Goal: Book appointment/travel/reservation

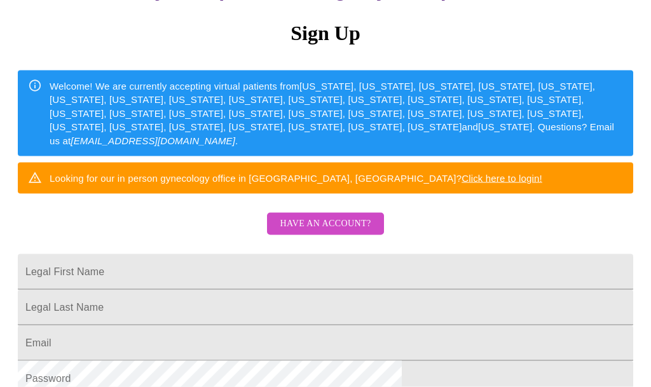
scroll to position [126, 0]
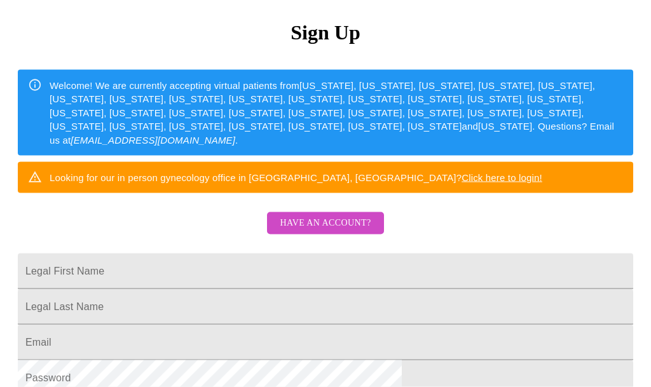
click at [175, 289] on input "Legal First Name" at bounding box center [326, 272] width 616 height 36
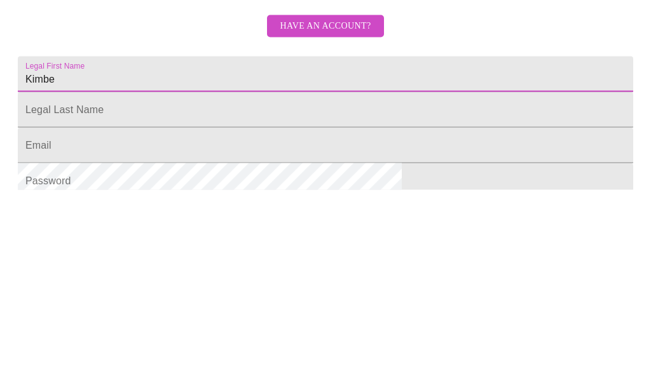
click at [169, 254] on input "Legal First Name" at bounding box center [326, 272] width 616 height 36
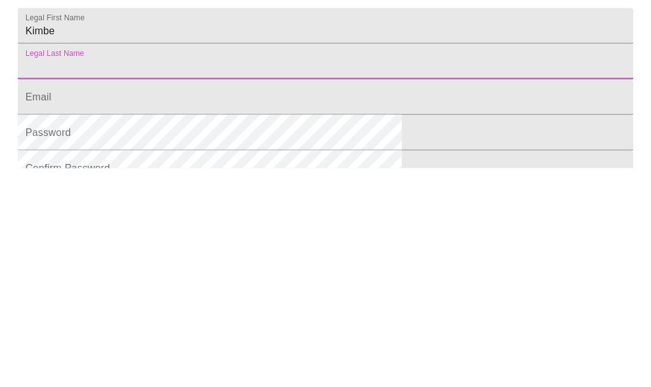
click at [223, 227] on input "Kimbe" at bounding box center [326, 245] width 616 height 36
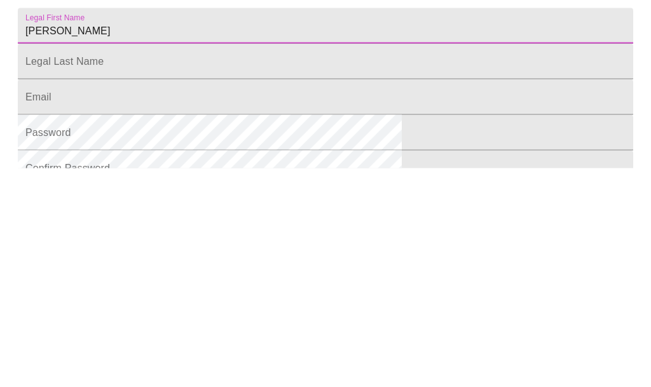
click at [189, 227] on input "Legal First Name" at bounding box center [326, 245] width 616 height 36
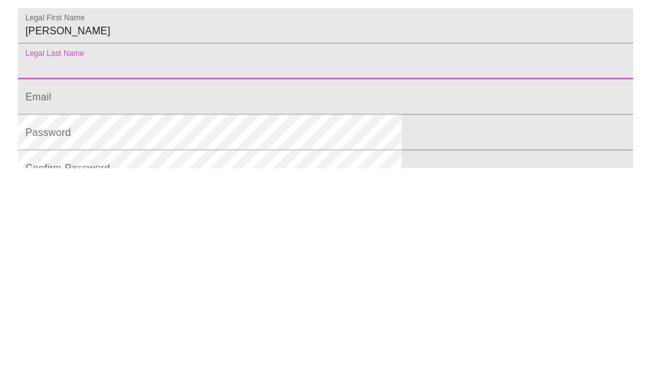
click at [212, 227] on input "[PERSON_NAME]" at bounding box center [326, 245] width 616 height 36
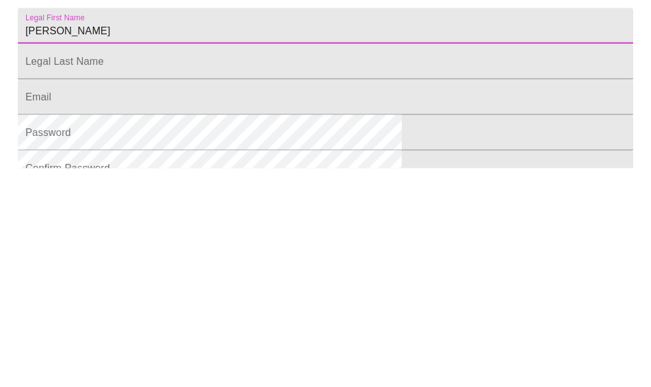
click at [233, 227] on input "[PERSON_NAME]" at bounding box center [326, 245] width 616 height 36
type input "[PERSON_NAME]"
click at [174, 227] on input "Legal First Name" at bounding box center [326, 245] width 616 height 36
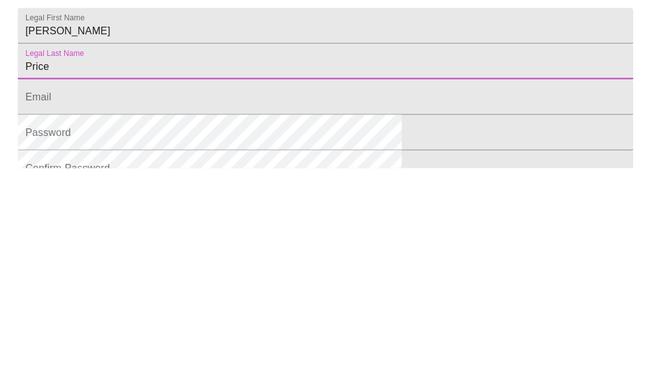
type input "Price"
click at [193, 298] on input "Legal First Name" at bounding box center [326, 316] width 616 height 36
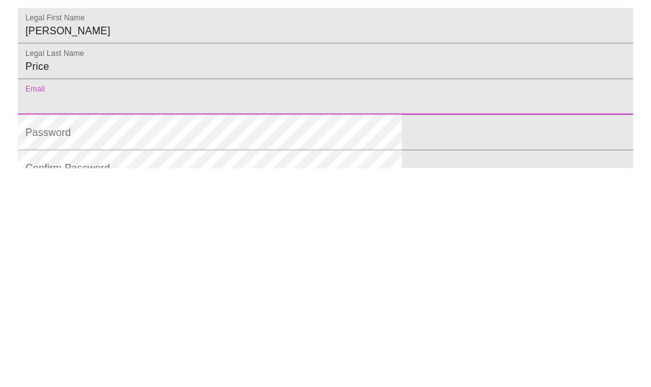
scroll to position [216, 0]
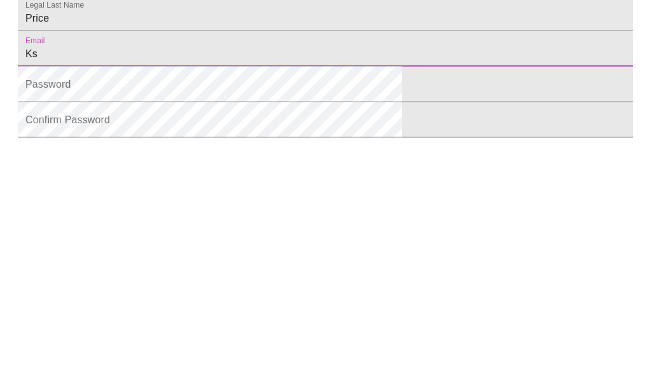
type input "K"
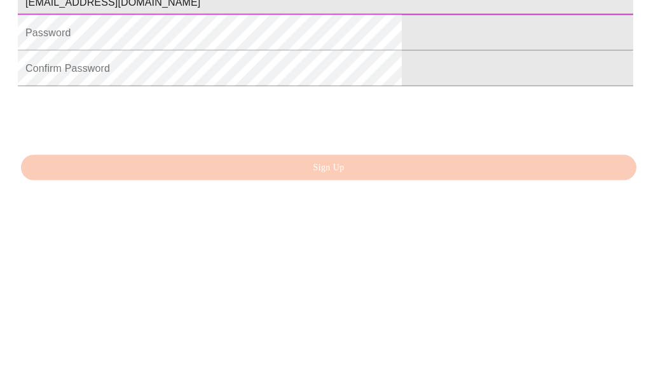
scroll to position [277, 0]
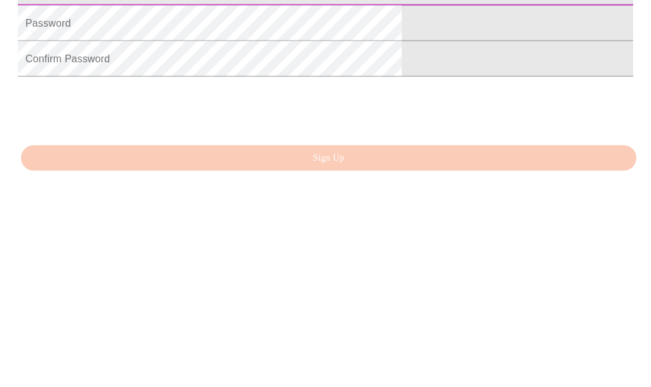
type input "[EMAIL_ADDRESS][DOMAIN_NAME]"
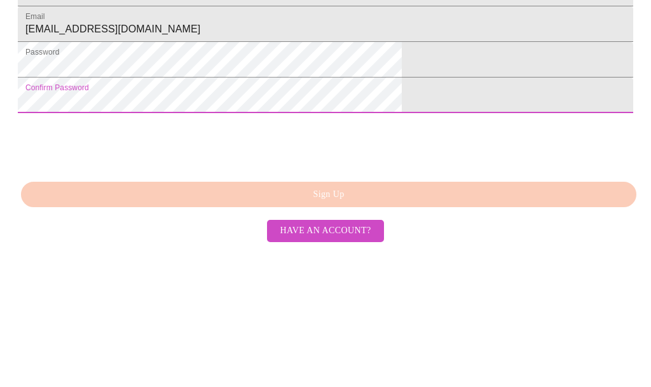
scroll to position [322, 0]
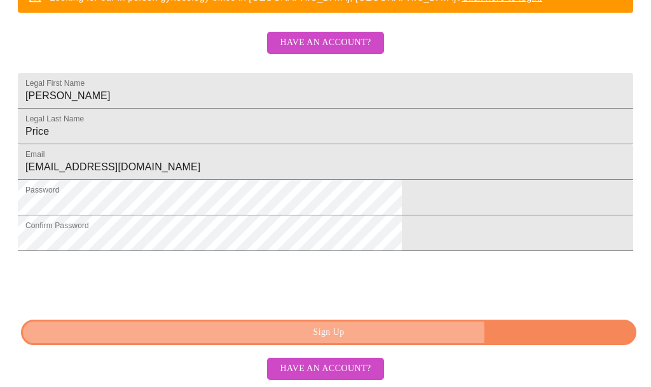
click at [369, 341] on span "Sign Up" at bounding box center [329, 334] width 586 height 16
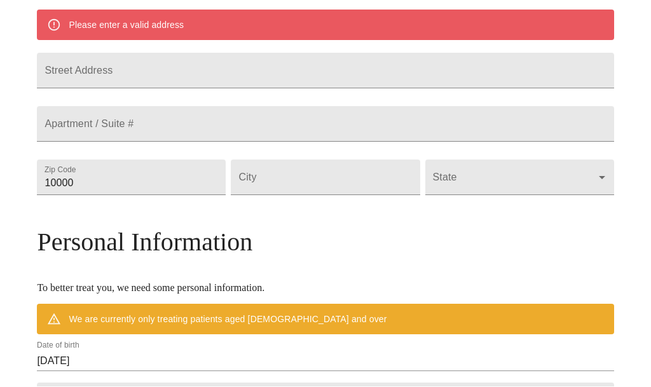
scroll to position [273, 0]
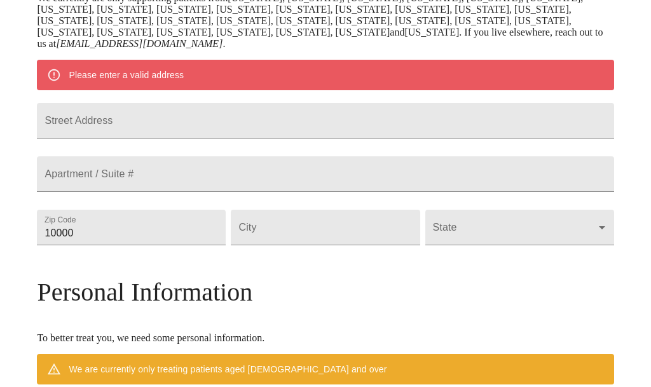
click at [162, 139] on input "Street Address" at bounding box center [325, 121] width 577 height 36
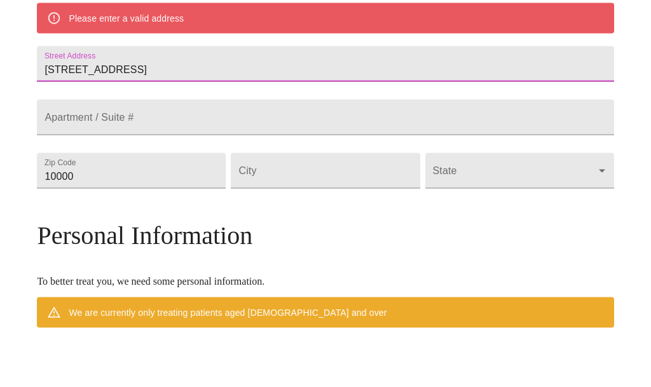
type input "[STREET_ADDRESS]"
click at [224, 139] on input "Street Address" at bounding box center [325, 121] width 577 height 36
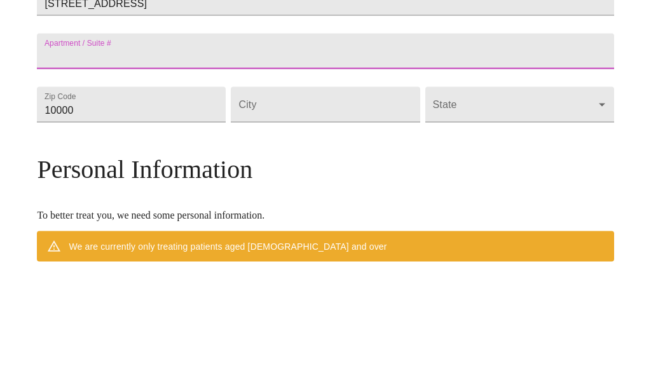
click at [191, 210] on input "10000" at bounding box center [131, 228] width 189 height 36
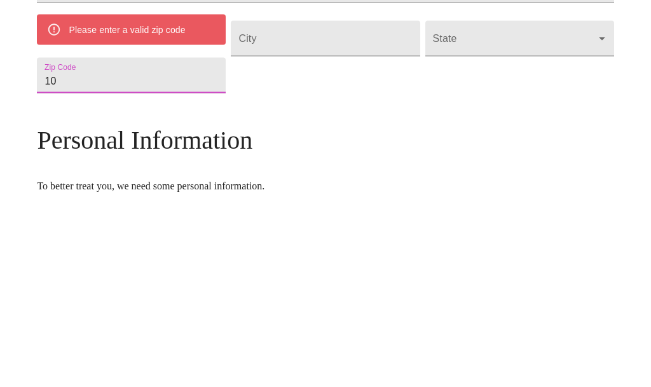
type input "1"
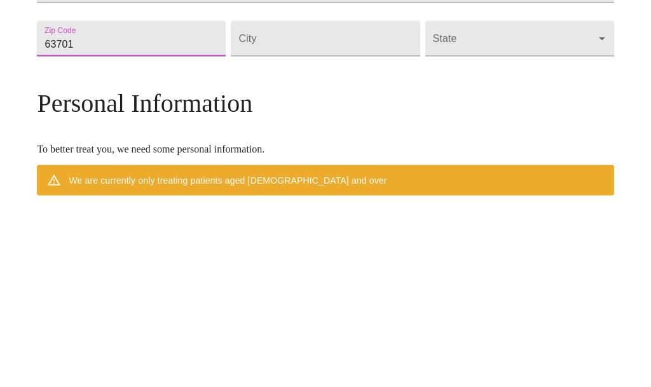
type input "63701"
click at [314, 210] on input "Street Address" at bounding box center [325, 228] width 189 height 36
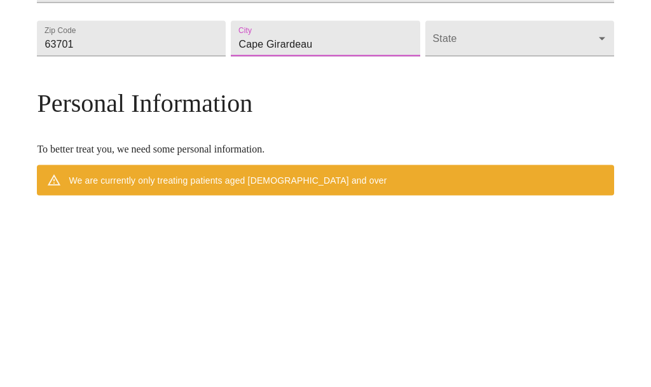
type input "Cape Girardeau"
click at [518, 99] on body "MyMenopauseRx Welcome to MyMenopauseRx Since it's your first time here, you'll …" at bounding box center [325, 239] width 641 height 1014
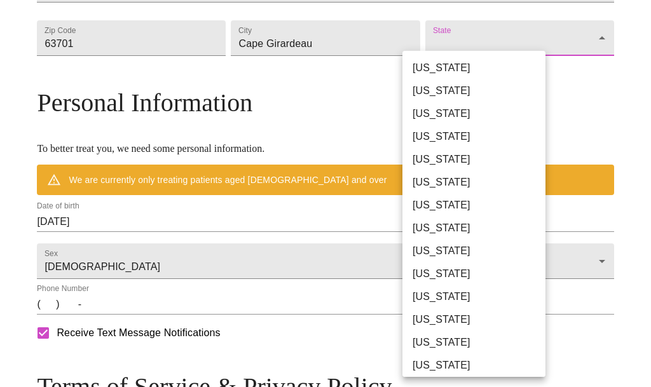
scroll to position [268, 0]
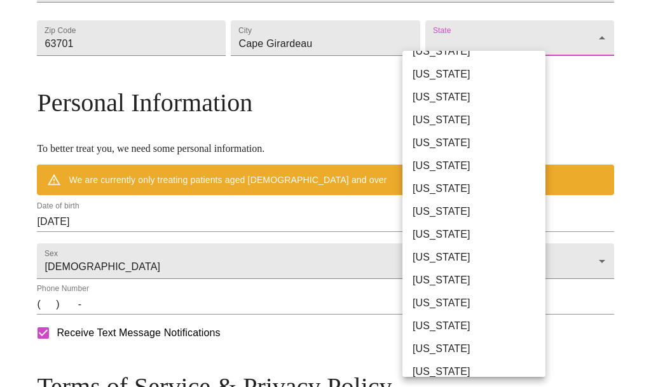
click at [455, 350] on li "[US_STATE]" at bounding box center [474, 349] width 143 height 23
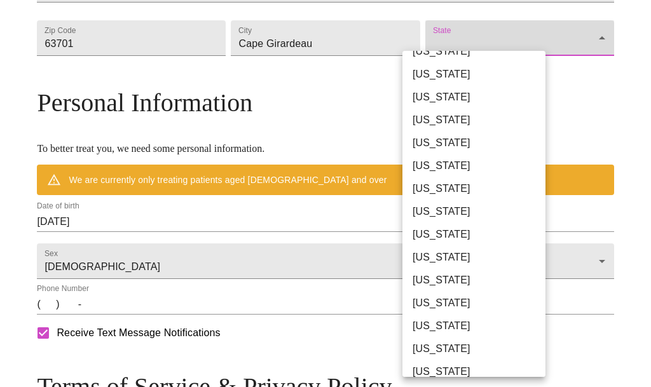
type input "[US_STATE]"
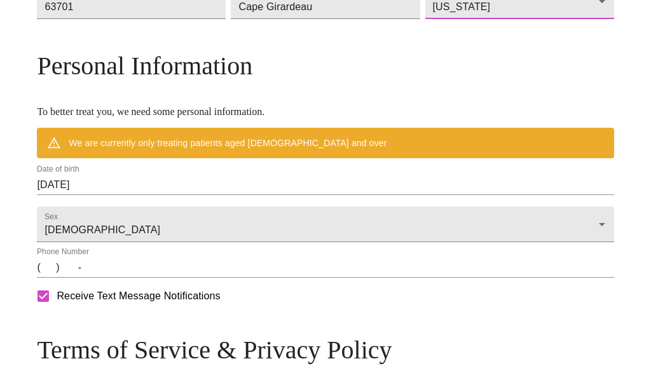
click at [196, 195] on input "[DATE]" at bounding box center [325, 185] width 577 height 20
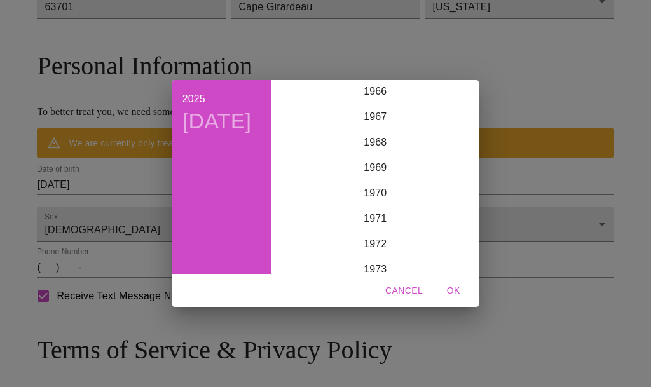
scroll to position [1671, 0]
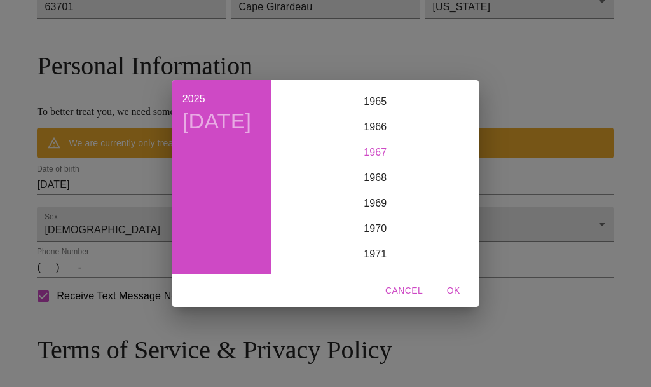
click at [371, 165] on div "1967" at bounding box center [375, 152] width 197 height 25
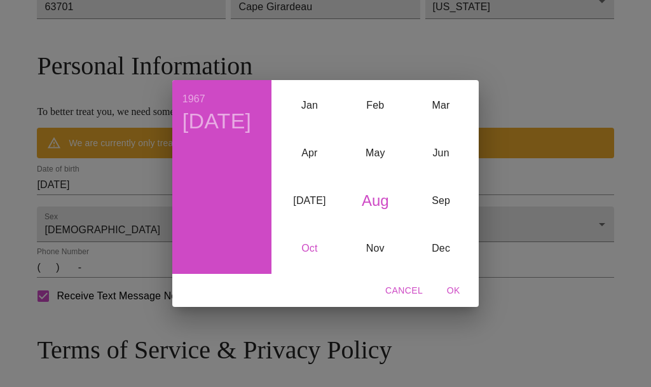
click at [315, 272] on div "Oct" at bounding box center [309, 248] width 65 height 48
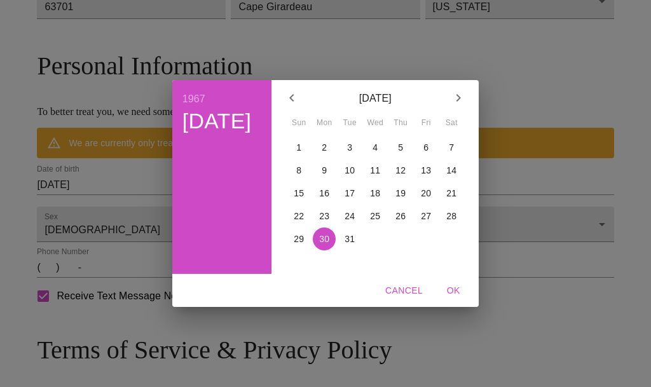
click at [352, 177] on p "10" at bounding box center [350, 170] width 10 height 13
click at [453, 299] on span "OK" at bounding box center [453, 291] width 31 height 16
type input "[DATE]"
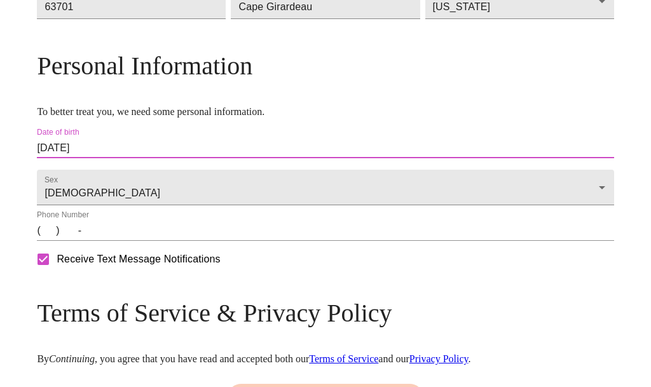
click at [196, 241] on input "(   )    -" at bounding box center [325, 231] width 577 height 20
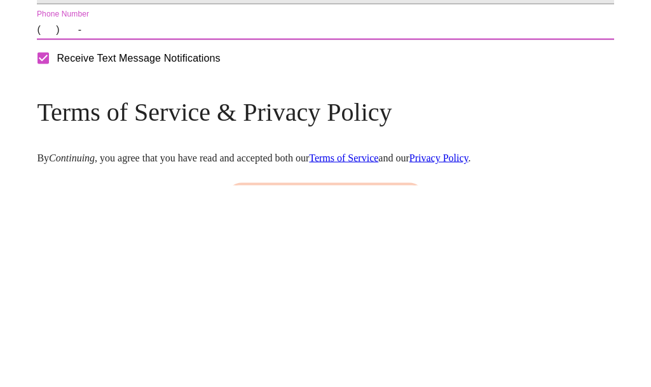
click at [121, 221] on input "(   )    -" at bounding box center [325, 231] width 577 height 20
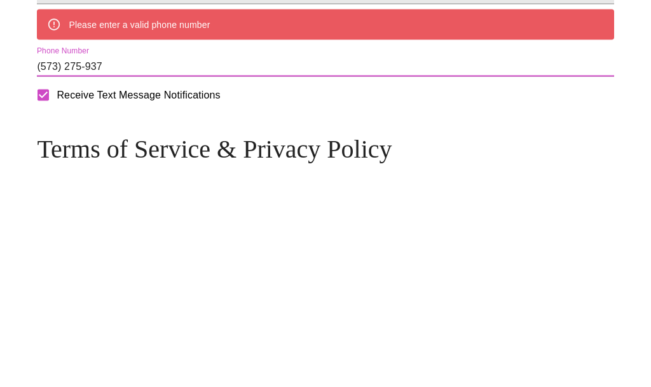
type input "[PHONE_NUMBER]"
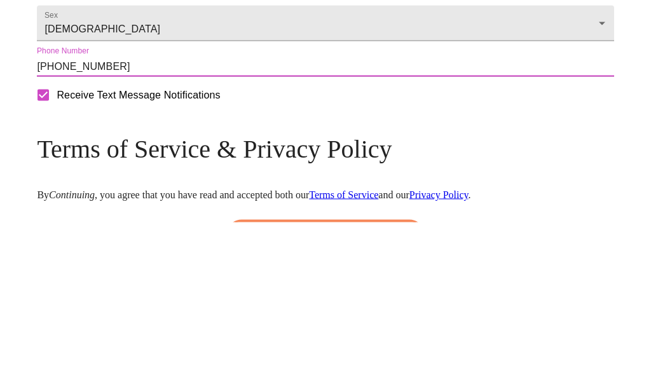
scroll to position [573, 0]
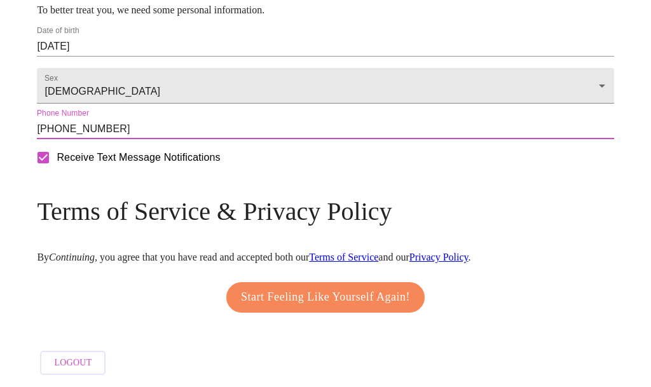
click at [334, 308] on span "Start Feeling Like Yourself Again!" at bounding box center [325, 298] width 169 height 20
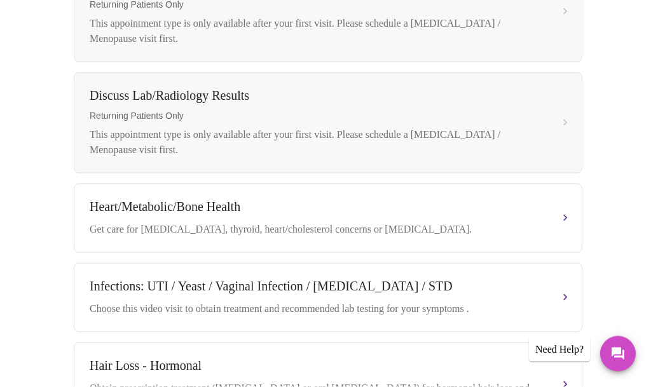
scroll to position [633, 0]
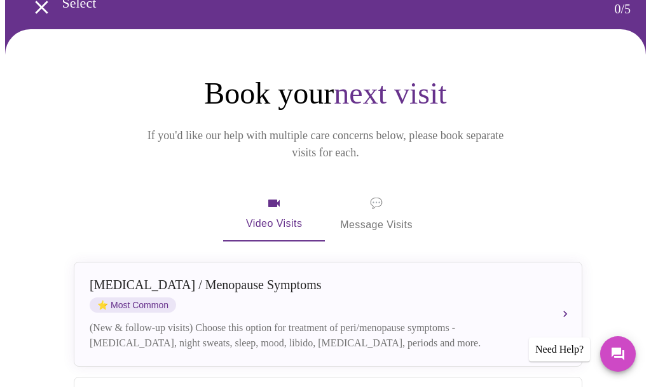
click at [420, 320] on div "(New & follow-up visits) Choose this option for treatment of peri/menopause sym…" at bounding box center [315, 335] width 451 height 31
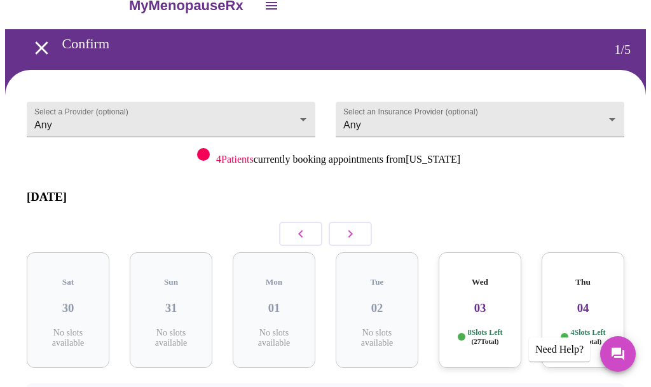
scroll to position [0, 0]
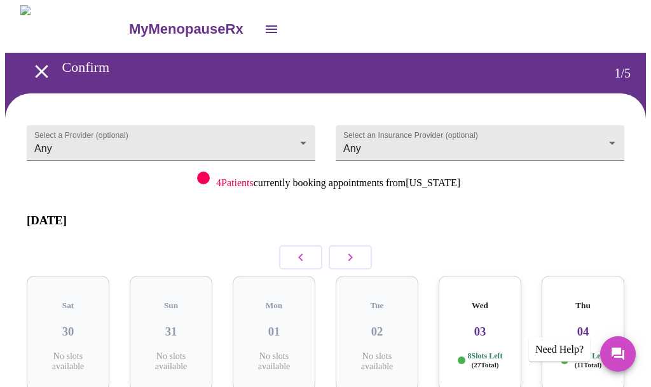
click at [303, 147] on body "MyMenopauseRx Confirm 1 / 5 Select a Provider (optional) Any Any Select an Insu…" at bounding box center [325, 275] width 641 height 540
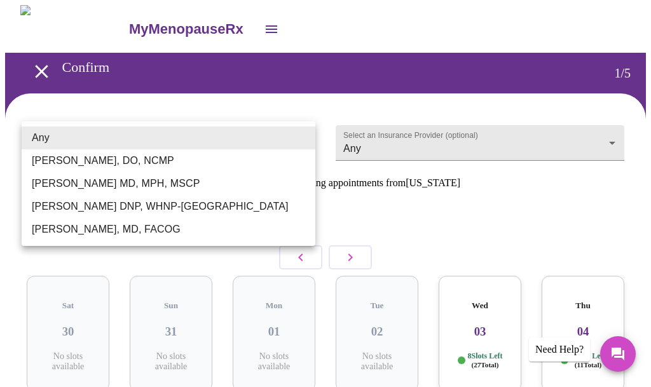
click at [610, 142] on div at bounding box center [325, 193] width 651 height 387
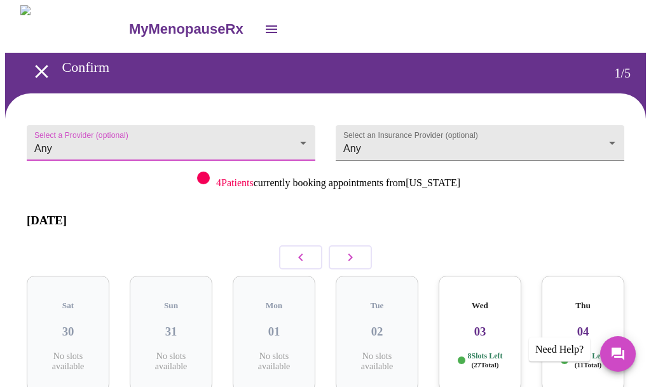
click at [605, 144] on body "MyMenopauseRx Confirm 1 / 5 Select a Provider (optional) Any Any Select an Insu…" at bounding box center [325, 275] width 641 height 540
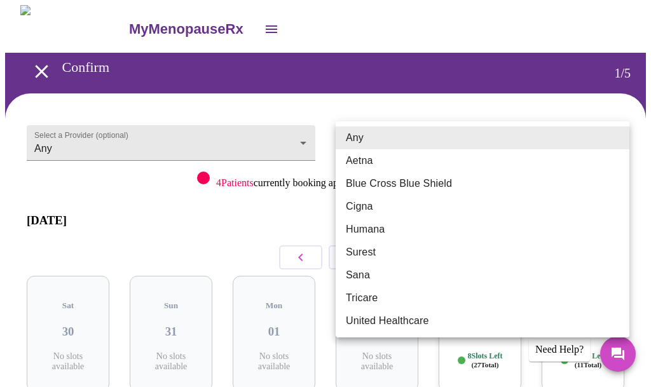
click at [448, 186] on li "Blue Cross Blue Shield" at bounding box center [483, 183] width 294 height 23
type input "Blue Cross Blue Shield"
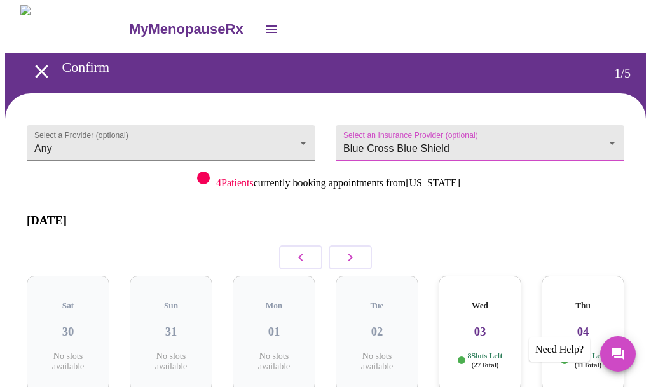
click at [288, 139] on body "MyMenopauseRx Confirm 1 / 5 Select a Provider (optional) Any Any Select an Insu…" at bounding box center [325, 275] width 641 height 540
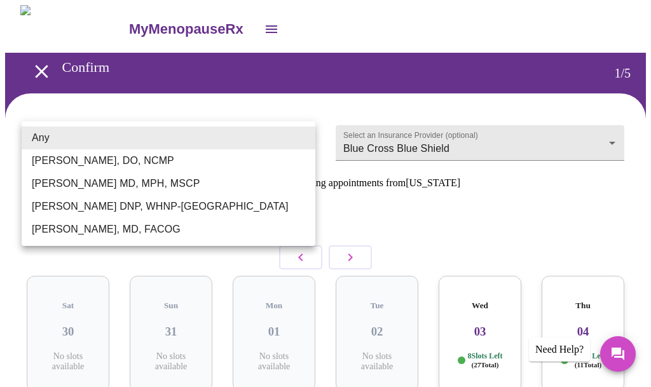
click at [152, 160] on li "[PERSON_NAME], DO, NCMP" at bounding box center [169, 160] width 294 height 23
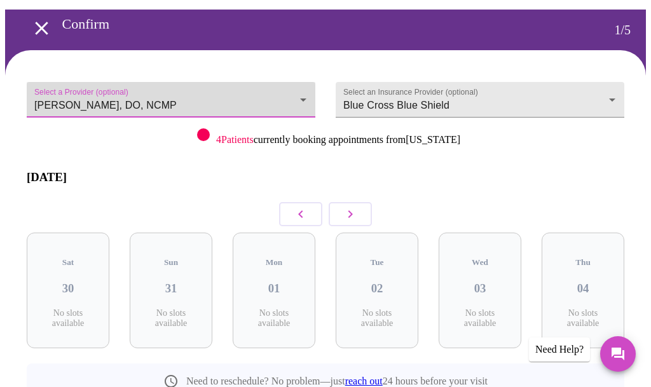
scroll to position [62, 0]
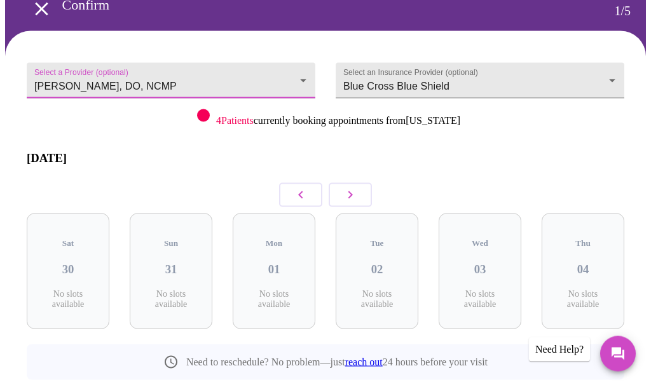
click at [361, 188] on button "button" at bounding box center [350, 195] width 43 height 24
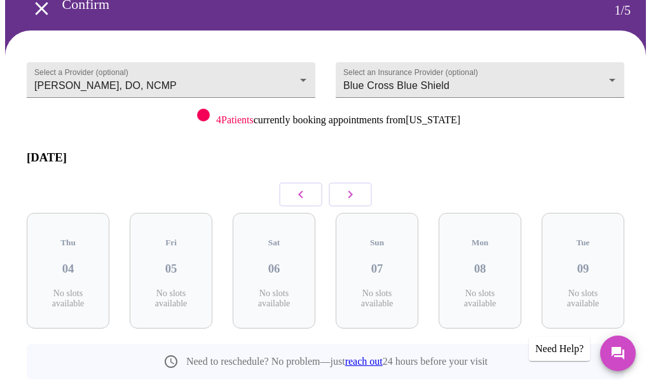
click at [348, 190] on icon "button" at bounding box center [350, 195] width 15 height 15
click at [359, 190] on button "button" at bounding box center [350, 195] width 43 height 24
click at [294, 188] on icon "button" at bounding box center [300, 195] width 15 height 15
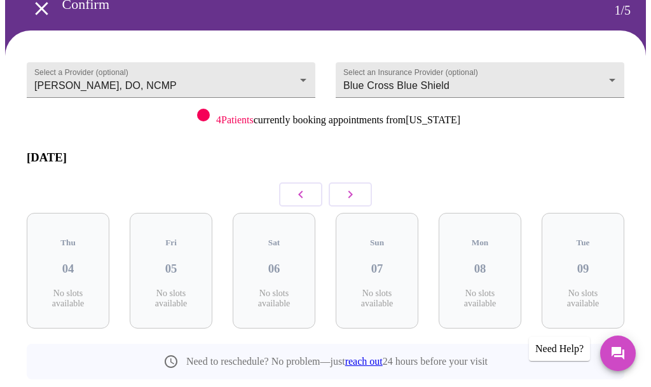
click at [294, 188] on icon "button" at bounding box center [300, 195] width 15 height 15
click at [288, 192] on button "button" at bounding box center [300, 195] width 43 height 24
click at [300, 188] on icon "button" at bounding box center [300, 195] width 15 height 15
click at [305, 188] on icon "button" at bounding box center [300, 195] width 15 height 15
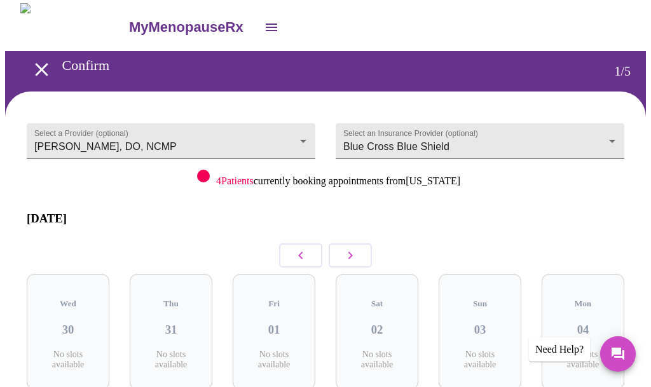
scroll to position [0, 0]
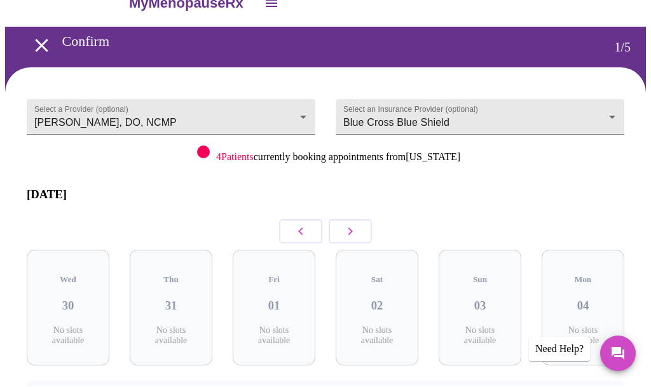
click at [312, 117] on body "MyMenopauseRx Confirm 1 / 5 Select a Provider (optional) [PERSON_NAME], DO, NCM…" at bounding box center [325, 250] width 641 height 540
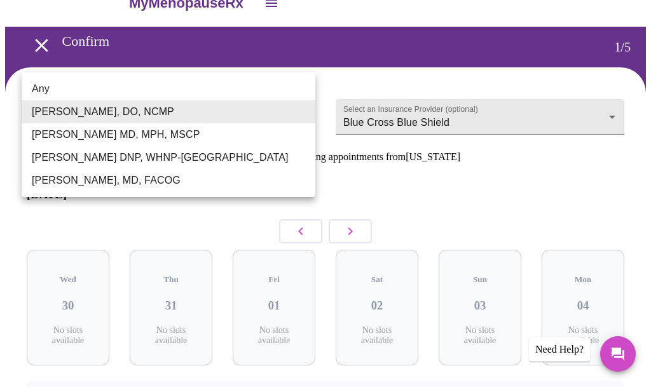
click at [192, 138] on li "[PERSON_NAME] MD, MPH, MSCP" at bounding box center [169, 134] width 294 height 23
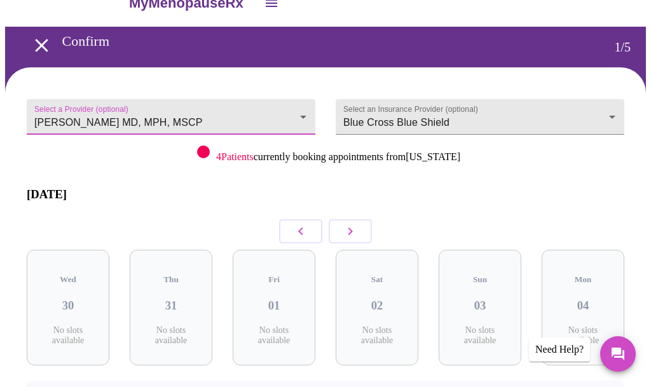
click at [299, 115] on body "MyMenopauseRx Confirm 1 / 5 Select a Provider (optional) [PERSON_NAME] MD, MPH,…" at bounding box center [325, 249] width 641 height 540
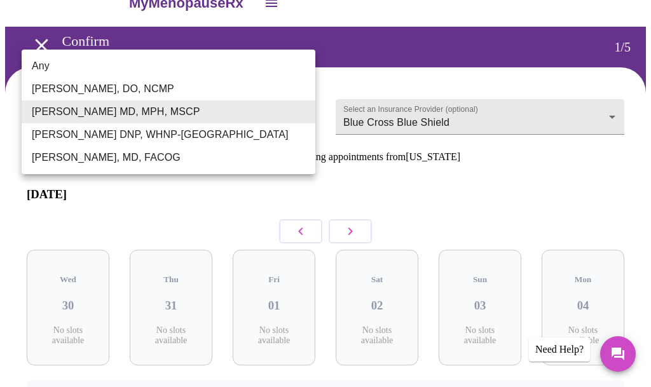
click at [176, 137] on li "[PERSON_NAME] DNP, WHNP-[GEOGRAPHIC_DATA]" at bounding box center [169, 134] width 294 height 23
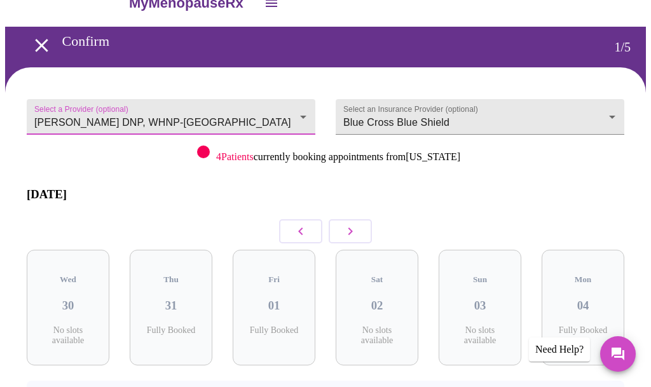
click at [308, 108] on body "MyMenopauseRx Confirm 1 / 5 Select a Provider (optional) [PERSON_NAME] DNP, WHN…" at bounding box center [325, 249] width 641 height 540
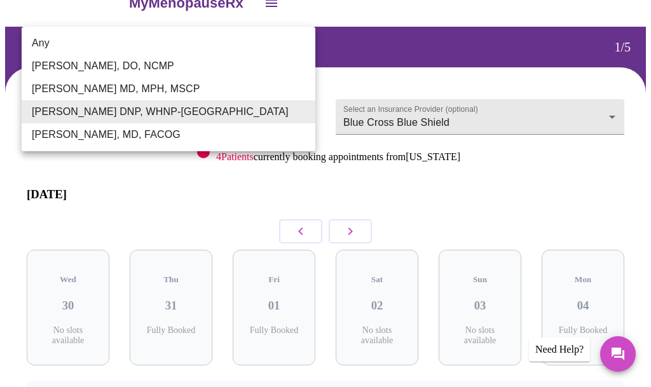
click at [155, 139] on li "[PERSON_NAME], MD, FACOG" at bounding box center [169, 134] width 294 height 23
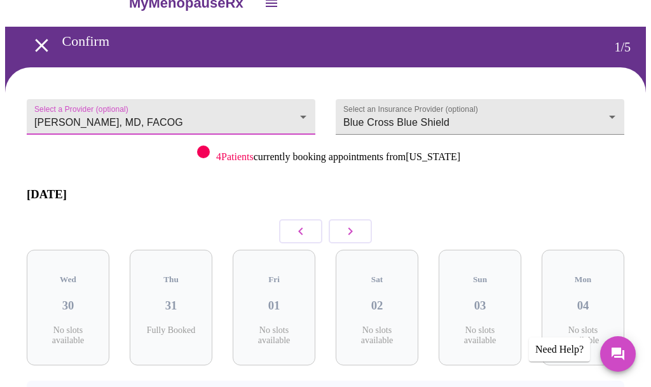
click at [294, 115] on body "MyMenopauseRx Confirm 1 / 5 Select a Provider (optional) [PERSON_NAME], MD, FAC…" at bounding box center [325, 249] width 641 height 540
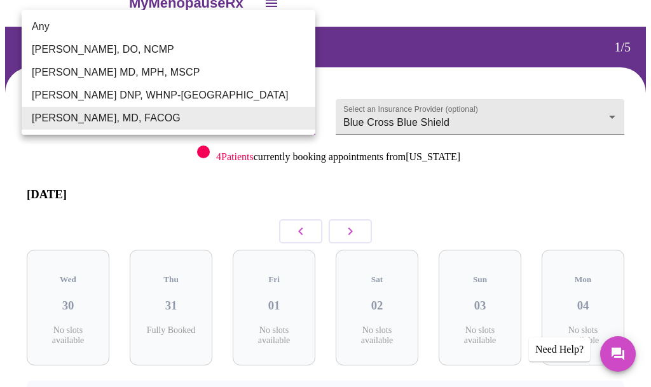
click at [88, 31] on li "Any" at bounding box center [169, 26] width 294 height 23
type input "Any"
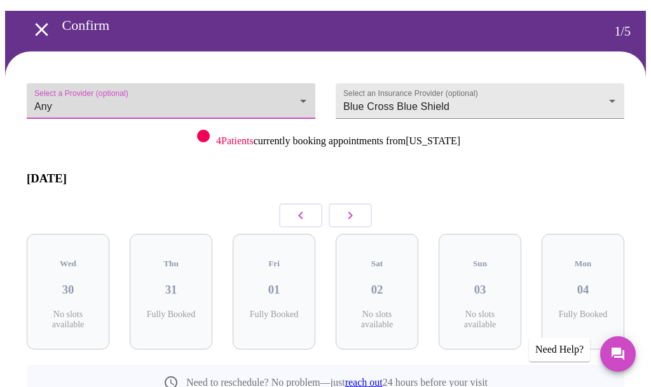
scroll to position [62, 0]
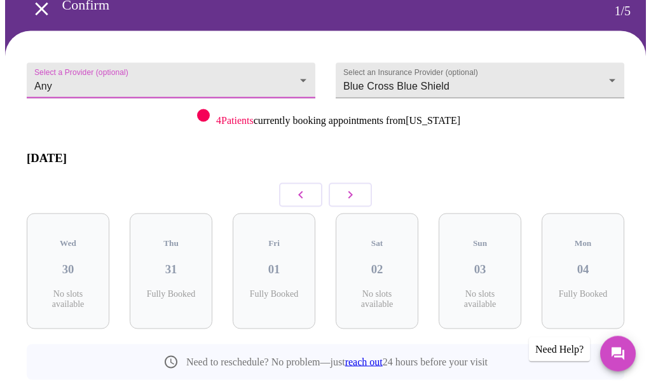
click at [356, 183] on button "button" at bounding box center [350, 195] width 43 height 24
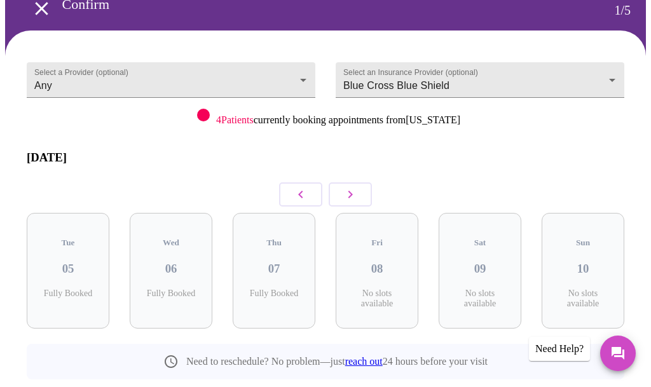
click at [345, 191] on icon "button" at bounding box center [350, 195] width 15 height 15
click at [359, 183] on button "button" at bounding box center [350, 195] width 43 height 24
click at [349, 196] on button "button" at bounding box center [350, 195] width 43 height 24
click at [341, 195] on button "button" at bounding box center [350, 195] width 43 height 24
click at [596, 289] on p "8 Slots Left ( 27 Total)" at bounding box center [588, 298] width 35 height 18
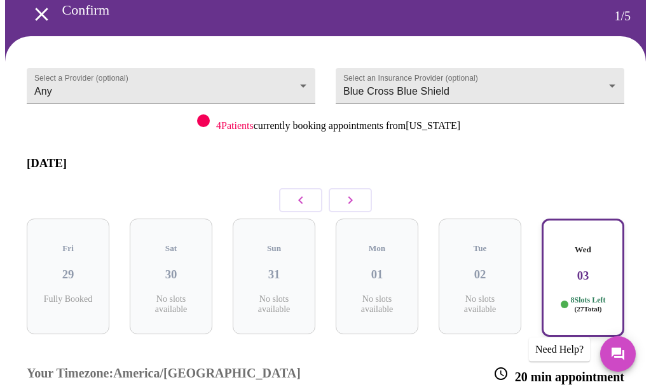
scroll to position [41, 0]
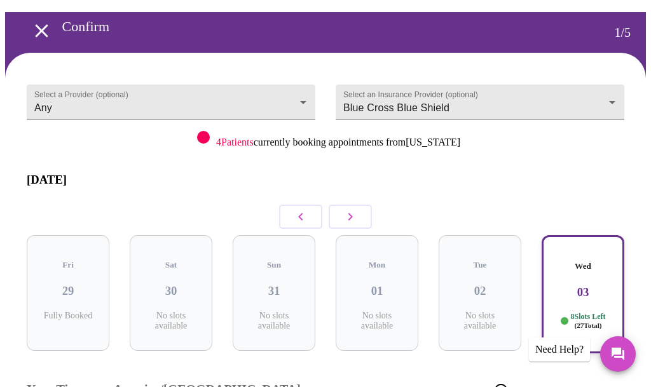
click at [352, 214] on button "button" at bounding box center [350, 217] width 43 height 24
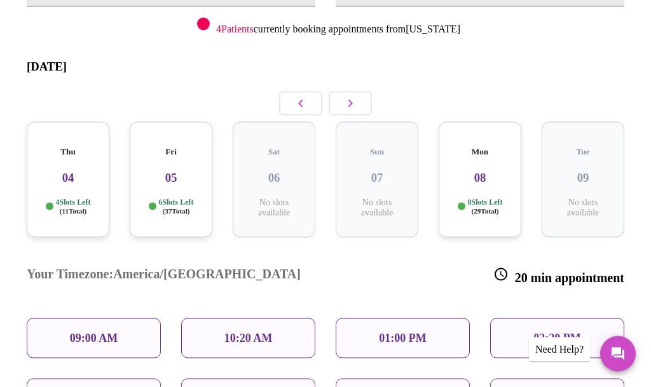
scroll to position [159, 0]
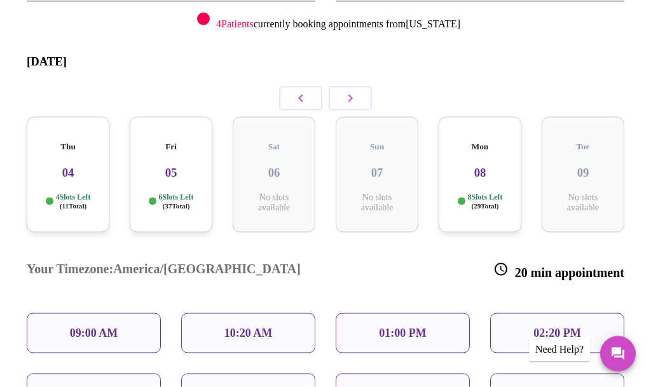
click at [303, 97] on button "button" at bounding box center [300, 98] width 43 height 24
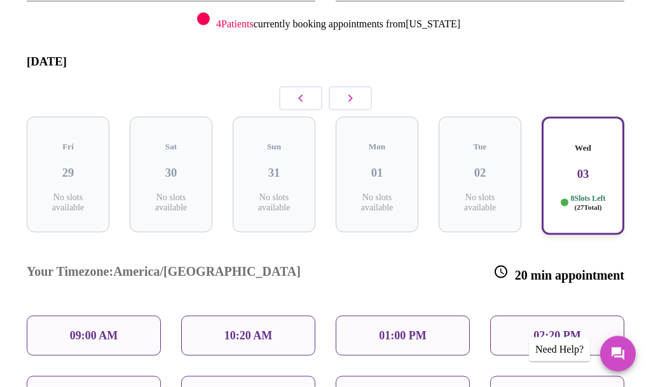
scroll to position [160, 0]
click at [582, 167] on h3 "03" at bounding box center [583, 174] width 60 height 14
click at [357, 90] on icon "button" at bounding box center [350, 97] width 15 height 15
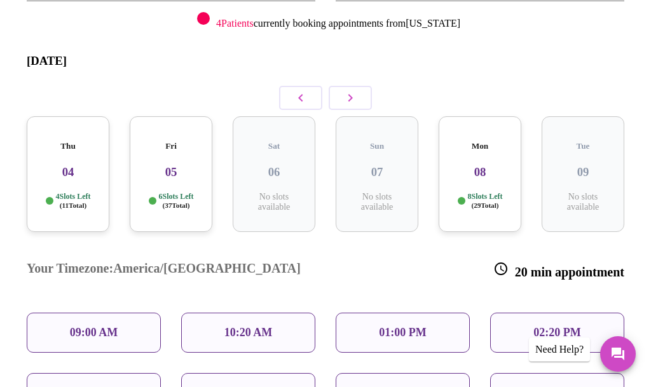
click at [70, 167] on div "Thu 04 4 Slots Left ( 11 Total)" at bounding box center [68, 174] width 83 height 116
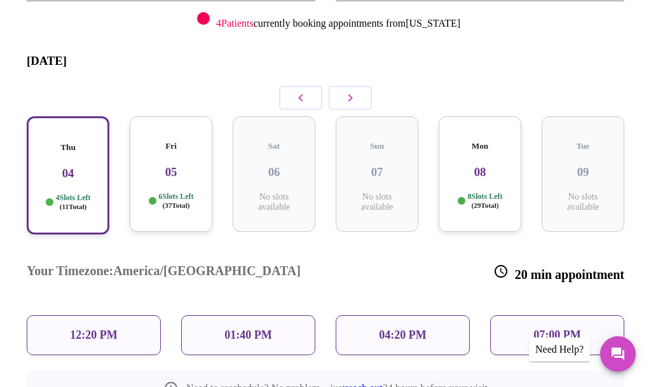
click at [183, 165] on h3 "05" at bounding box center [171, 172] width 62 height 14
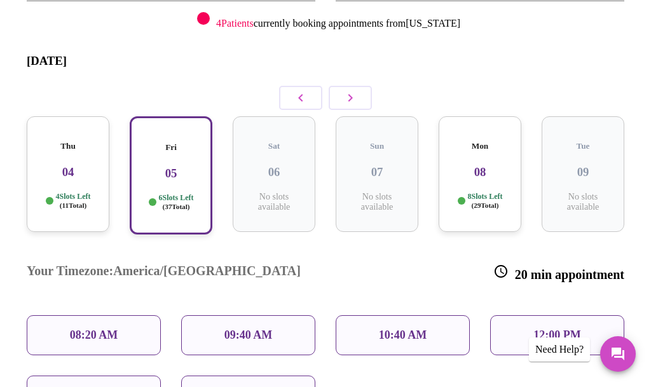
click at [68, 159] on div "Thu 04 4 Slots Left ( 11 Total)" at bounding box center [68, 174] width 83 height 116
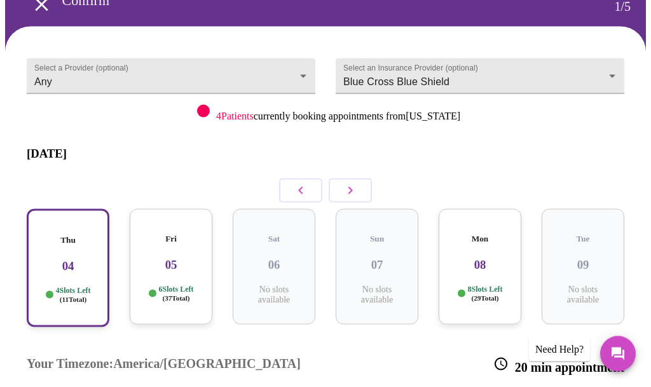
scroll to position [0, 0]
